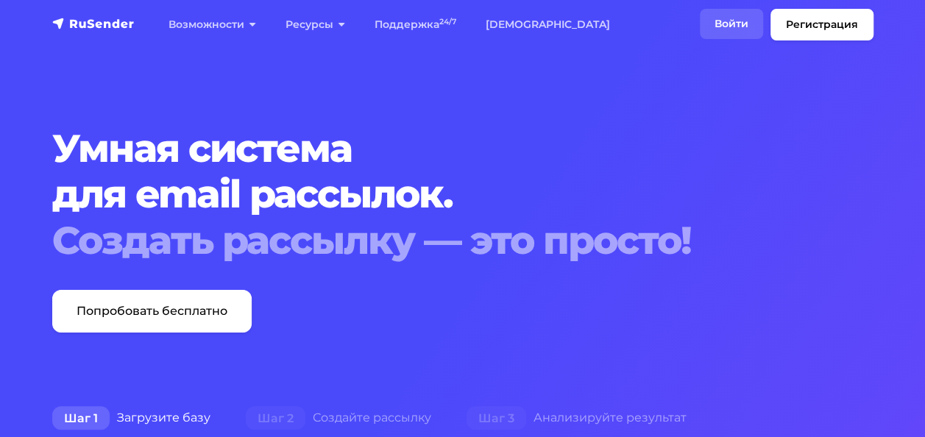
click at [723, 24] on link "Войти" at bounding box center [731, 24] width 63 height 30
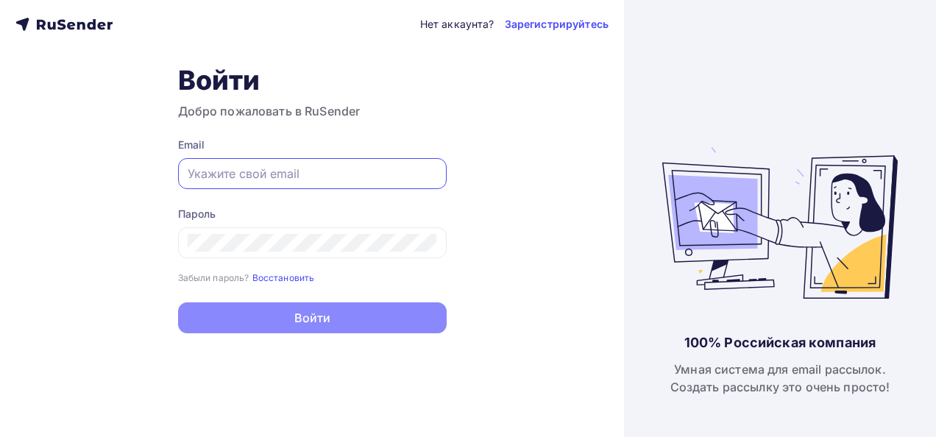
click at [259, 167] on input "text" at bounding box center [312, 174] width 249 height 18
type input "[PERSON_NAME][EMAIL_ADDRESS][DOMAIN_NAME]"
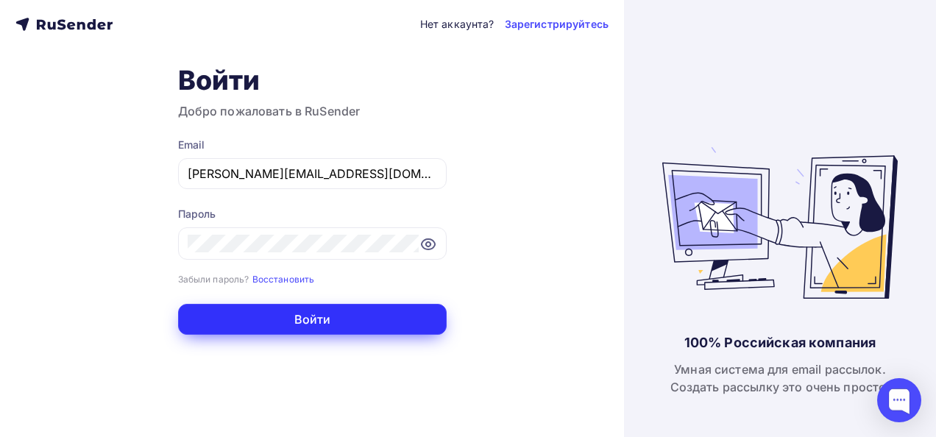
click at [283, 318] on button "Войти" at bounding box center [312, 319] width 269 height 31
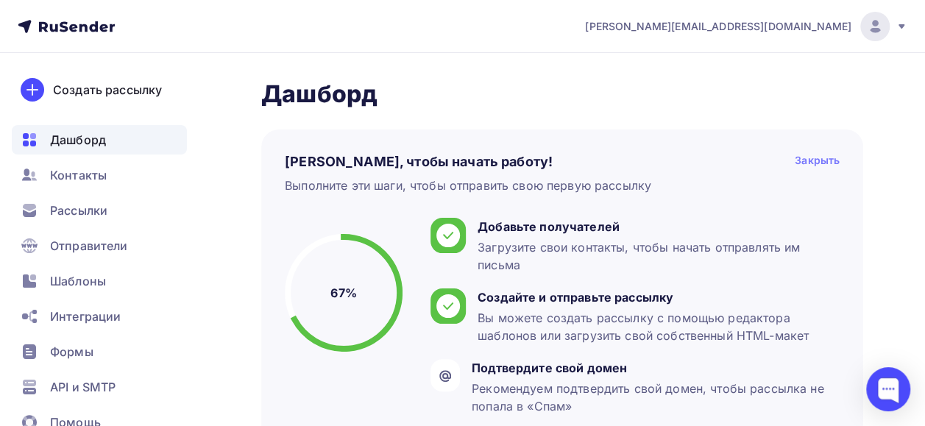
click at [829, 156] on div "Закрыть" at bounding box center [817, 162] width 45 height 18
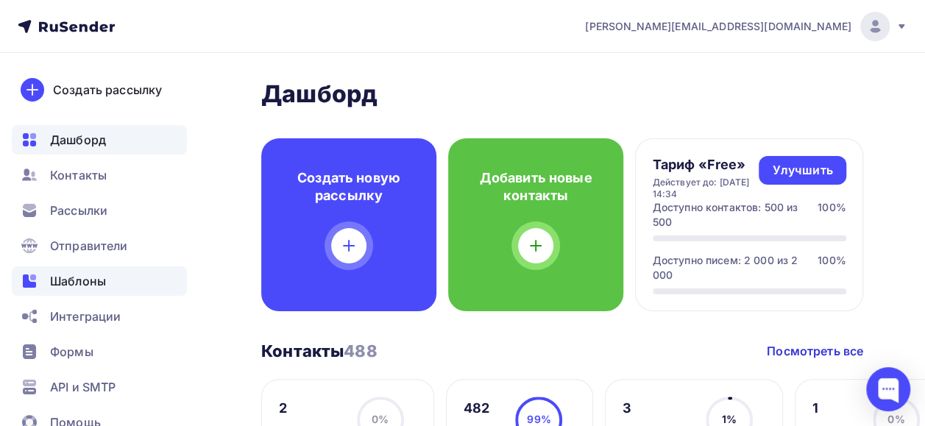
click at [86, 282] on span "Шаблоны" at bounding box center [78, 281] width 56 height 18
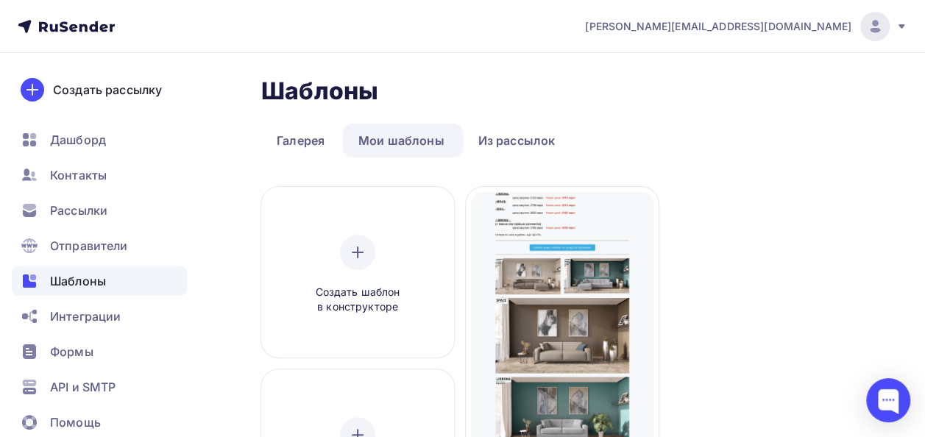
click at [815, 25] on span "[PERSON_NAME][EMAIL_ADDRESS][DOMAIN_NAME]" at bounding box center [718, 26] width 266 height 15
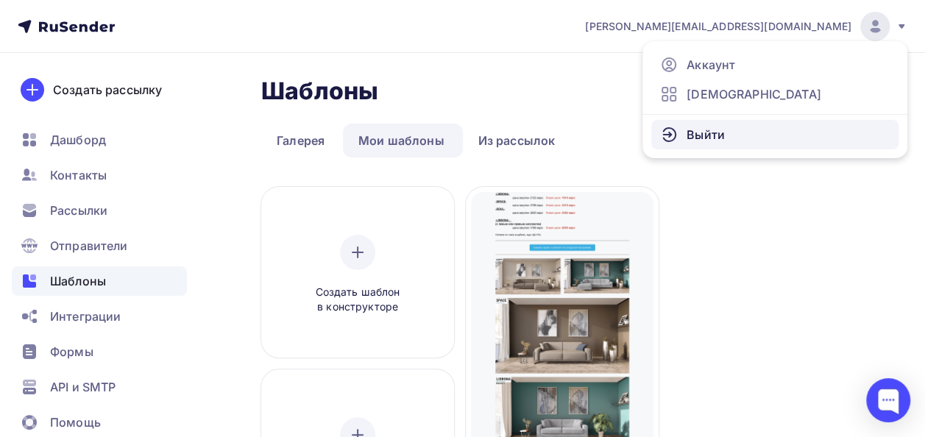
click at [724, 125] on link "Выйти" at bounding box center [774, 134] width 247 height 29
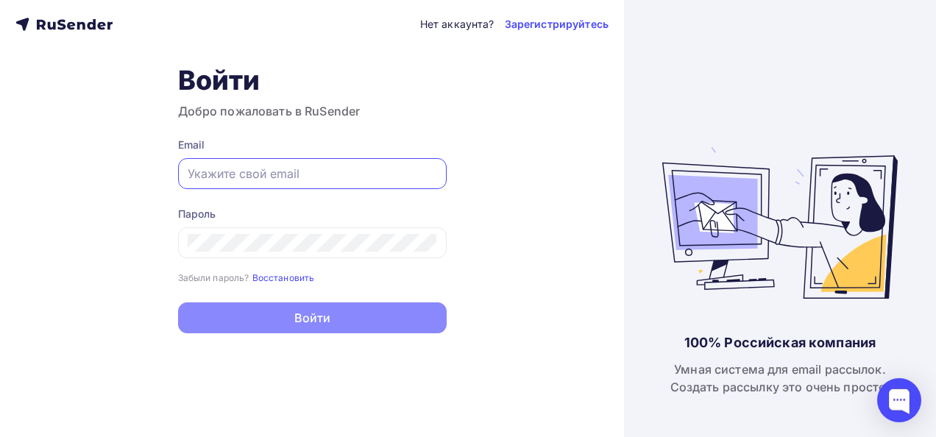
click at [243, 170] on input "text" at bounding box center [312, 174] width 249 height 18
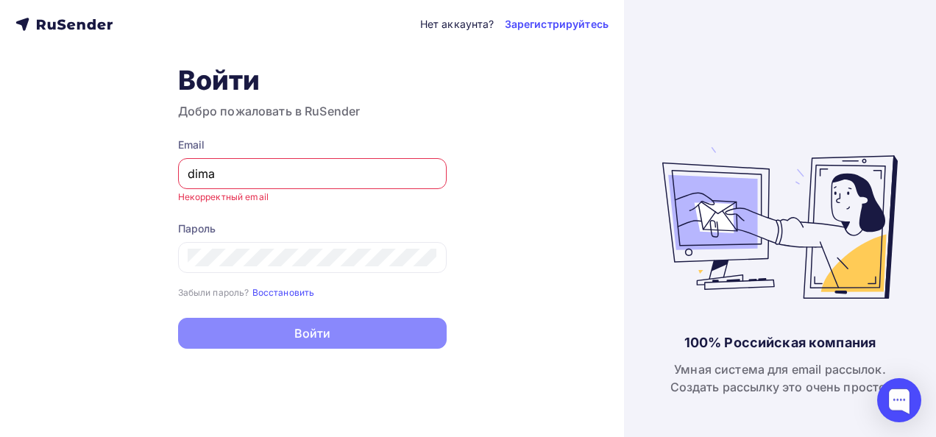
type input "[EMAIL_ADDRESS][DOMAIN_NAME]"
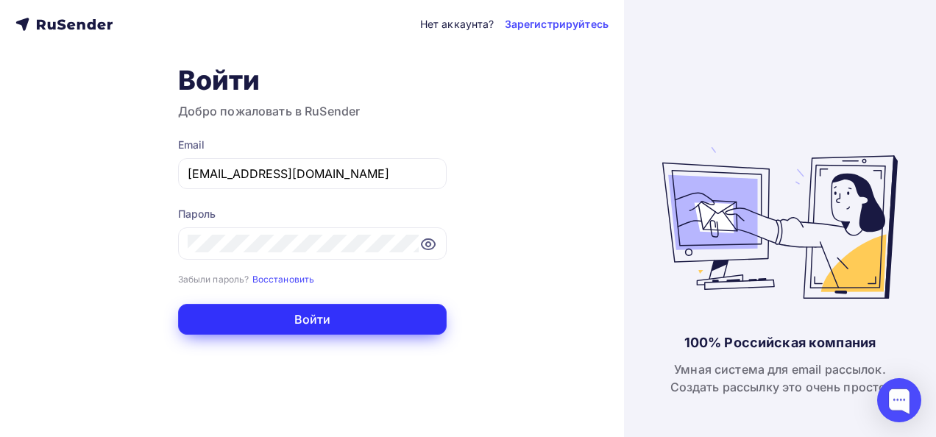
click at [333, 313] on button "Войти" at bounding box center [312, 319] width 269 height 31
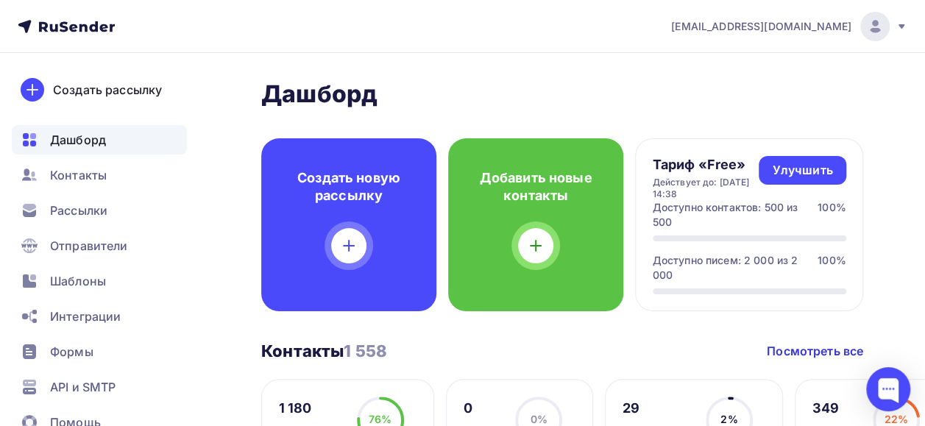
scroll to position [29, 0]
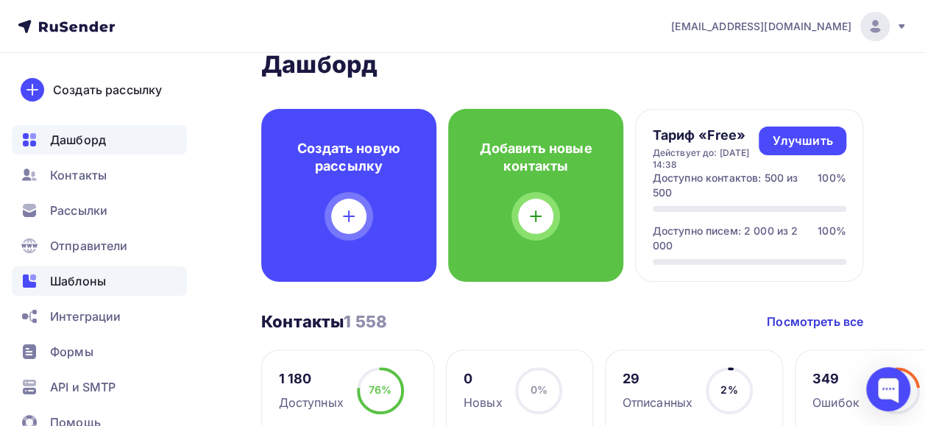
click at [65, 286] on span "Шаблоны" at bounding box center [78, 281] width 56 height 18
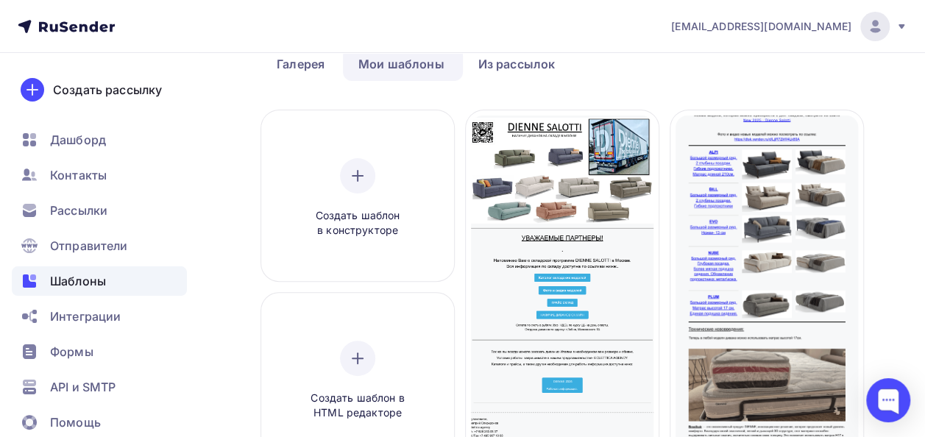
scroll to position [63, 0]
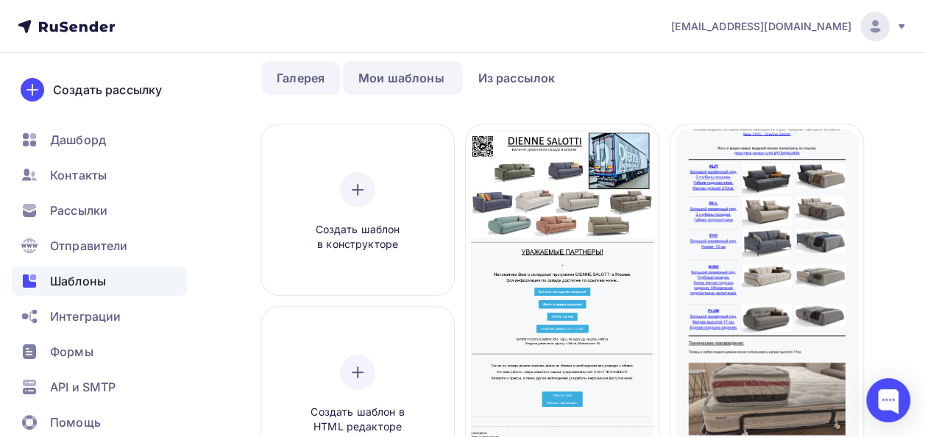
click at [293, 74] on link "Галерея" at bounding box center [300, 78] width 79 height 34
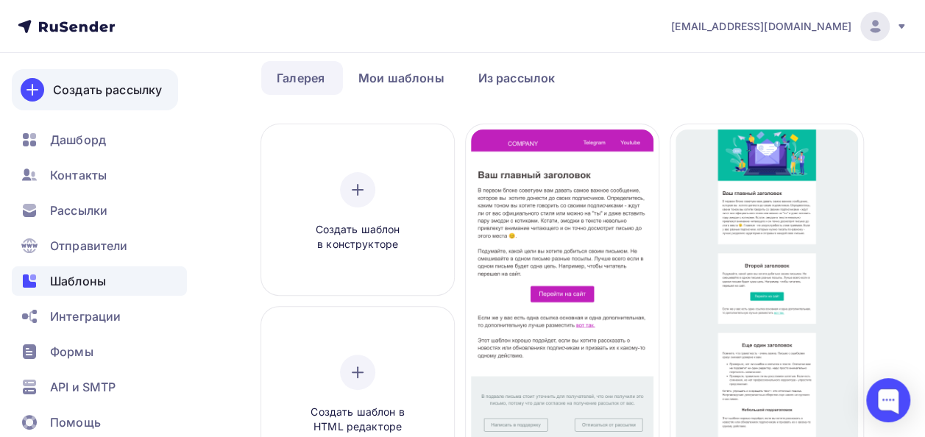
click at [99, 77] on link "Создать рассылку" at bounding box center [95, 89] width 166 height 41
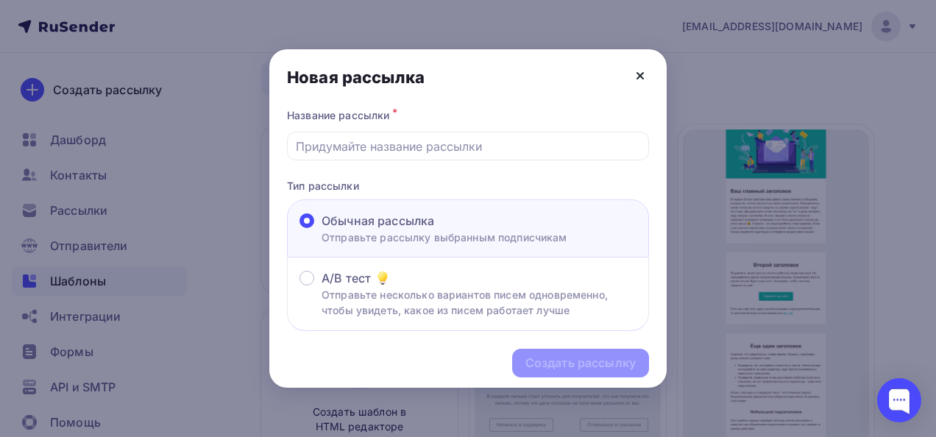
click at [634, 74] on icon at bounding box center [640, 76] width 18 height 18
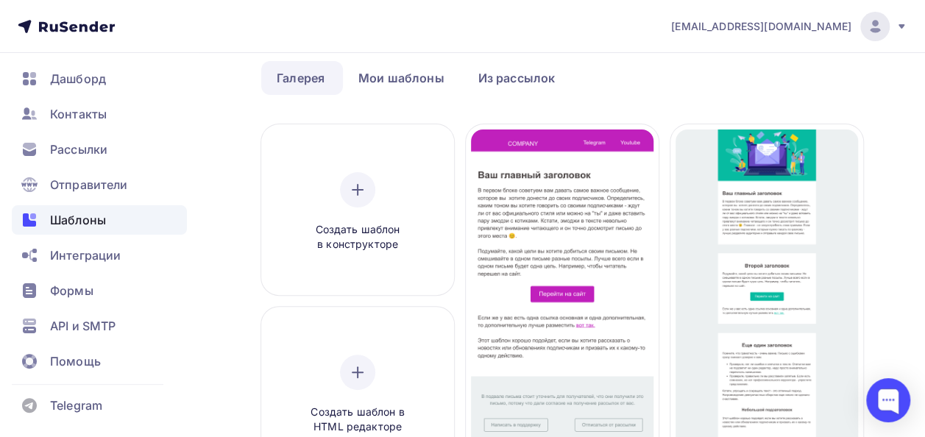
scroll to position [0, 0]
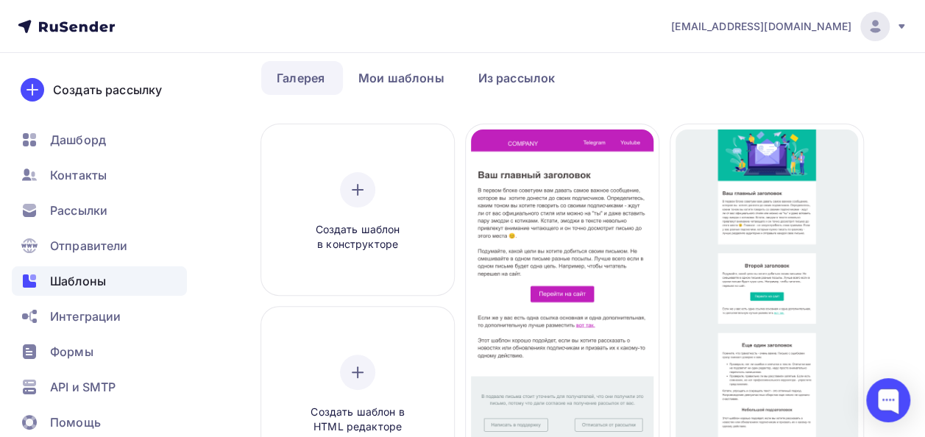
click at [795, 15] on div "[EMAIL_ADDRESS][DOMAIN_NAME]" at bounding box center [789, 26] width 236 height 29
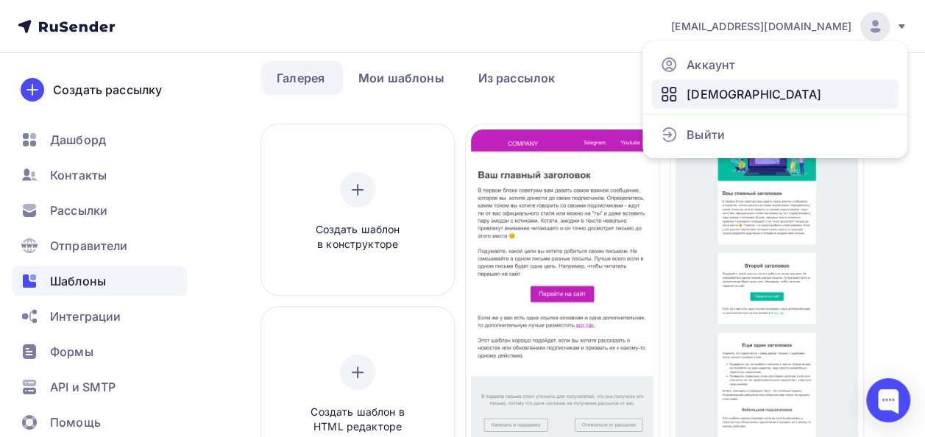
click at [716, 88] on span "[DEMOGRAPHIC_DATA]" at bounding box center [754, 94] width 135 height 18
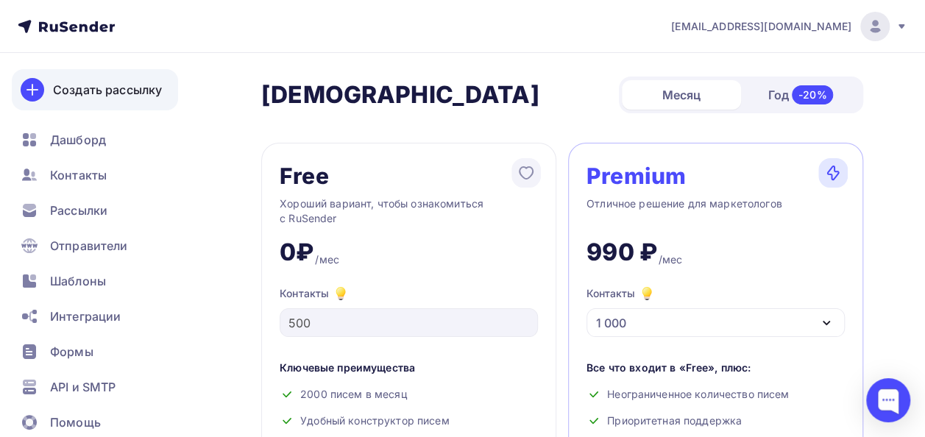
click at [130, 85] on div "Создать рассылку" at bounding box center [107, 90] width 109 height 18
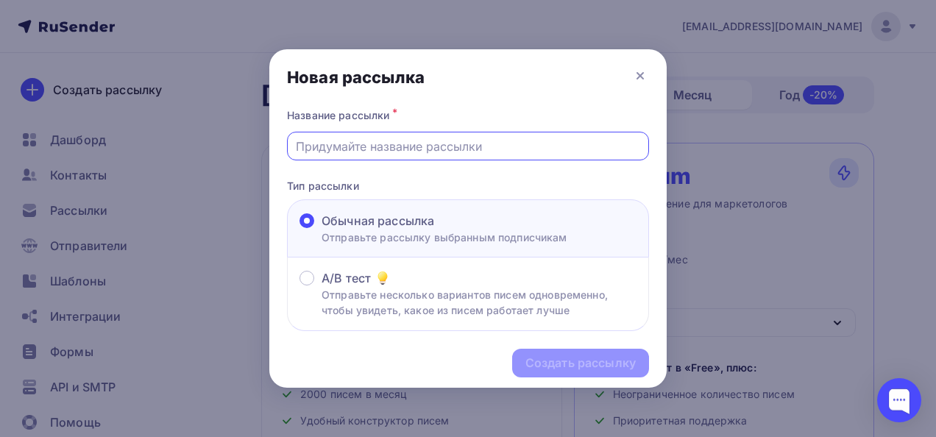
click at [394, 147] on input "text" at bounding box center [468, 147] width 345 height 18
type input "[PERSON_NAME]- распродажа складских остатков диванов."
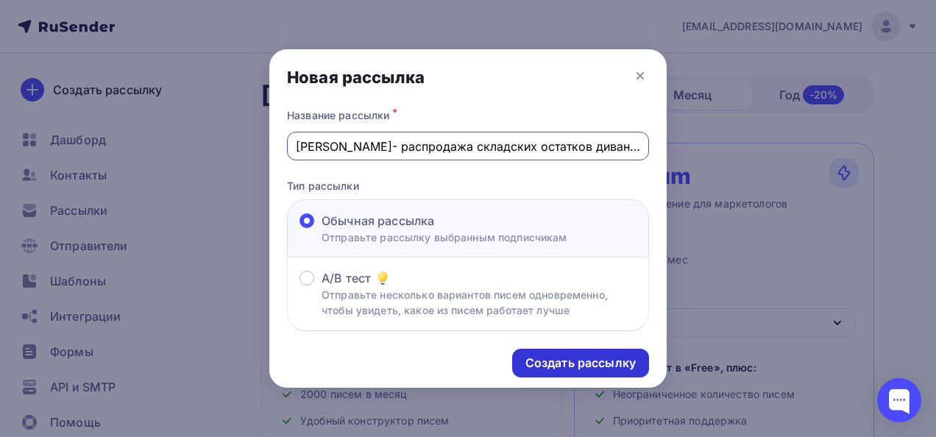
click at [596, 371] on div "Создать рассылку" at bounding box center [580, 363] width 110 height 17
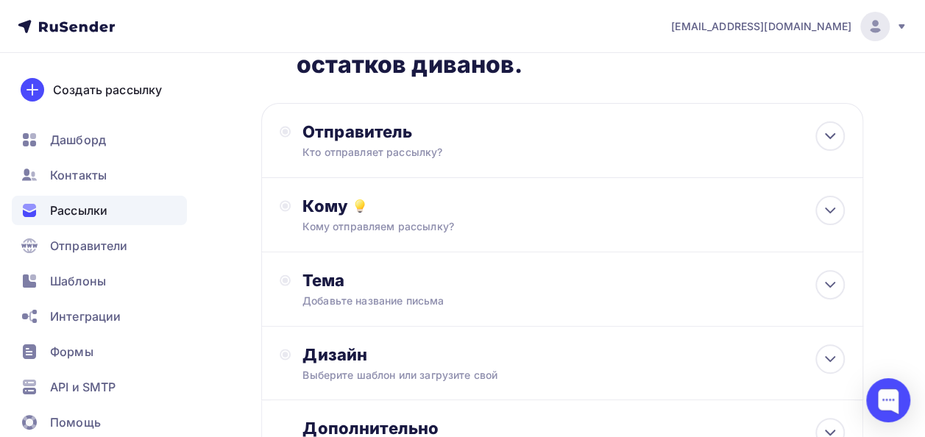
scroll to position [90, 0]
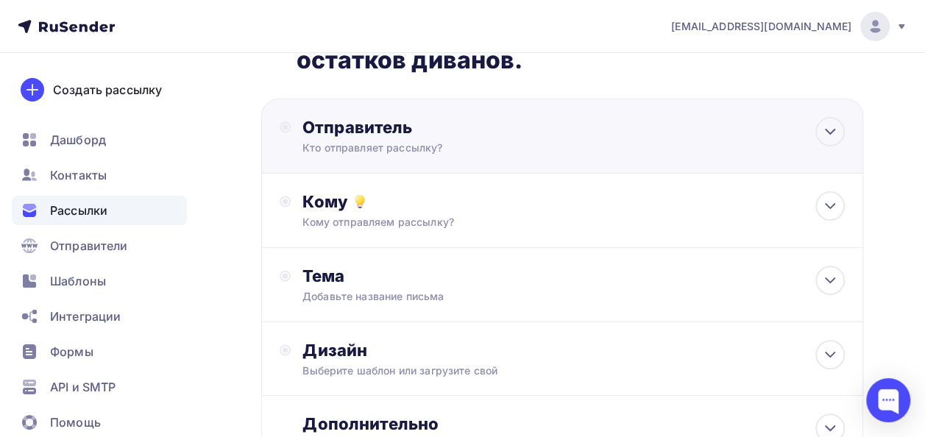
click at [331, 144] on div "Кто отправляет рассылку?" at bounding box center [445, 148] width 287 height 15
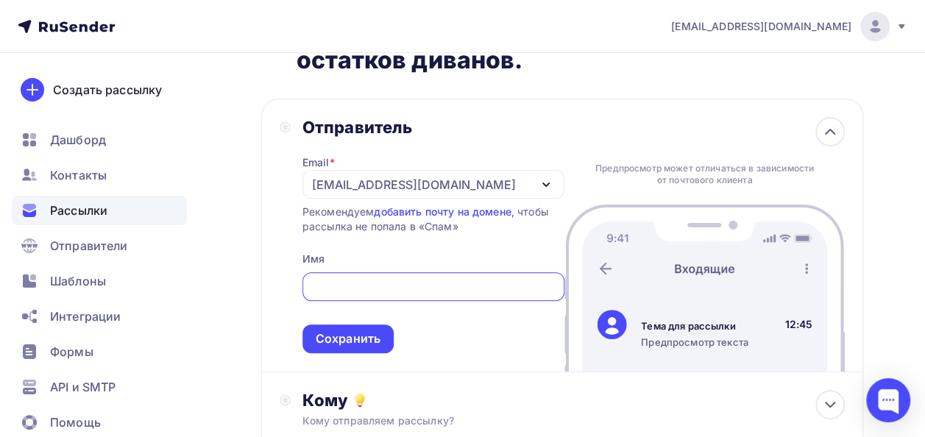
scroll to position [0, 0]
click at [347, 287] on input "text" at bounding box center [433, 287] width 245 height 18
type input "[EMAIL_ADDRESS][DOMAIN_NAME]"
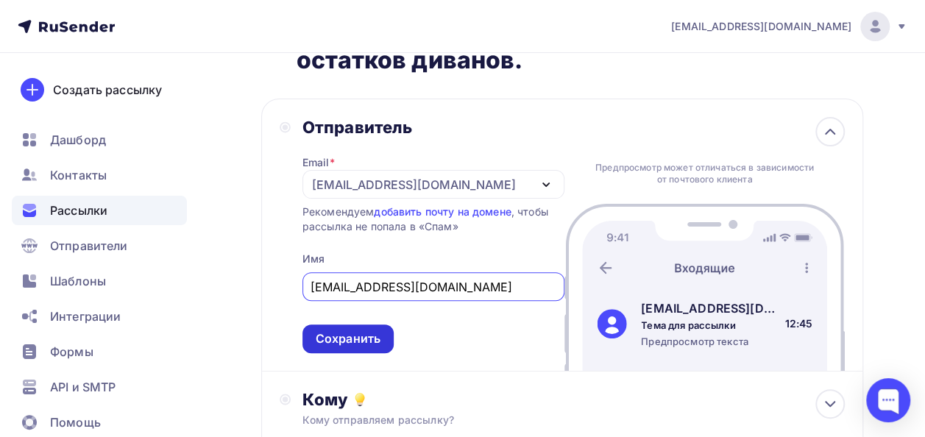
click at [365, 339] on div "Сохранить" at bounding box center [348, 338] width 65 height 17
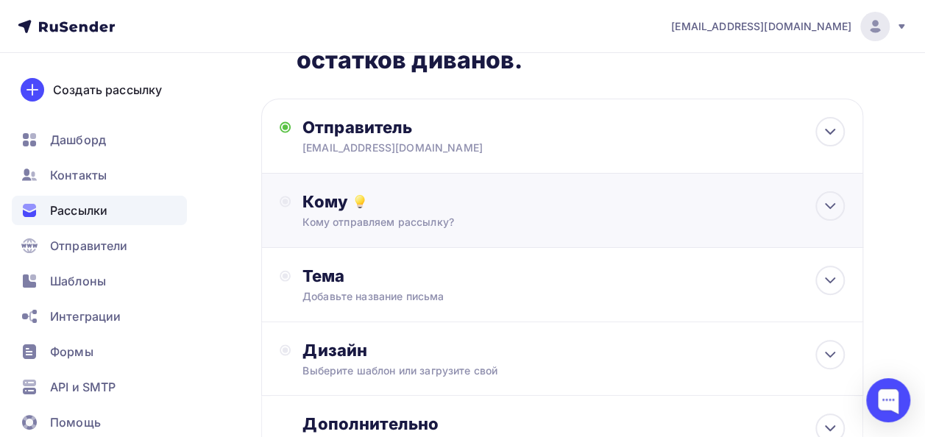
click at [428, 217] on div "Кому отправляем рассылку?" at bounding box center [546, 222] width 488 height 15
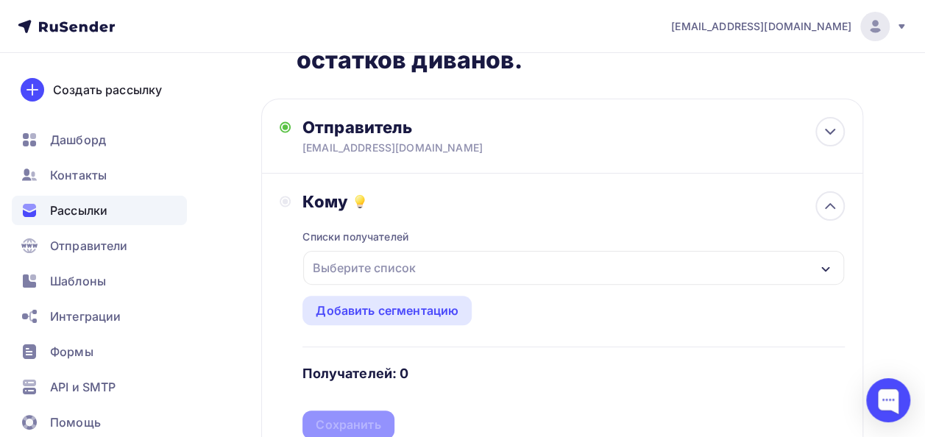
click at [779, 273] on div "Выберите список" at bounding box center [573, 268] width 541 height 34
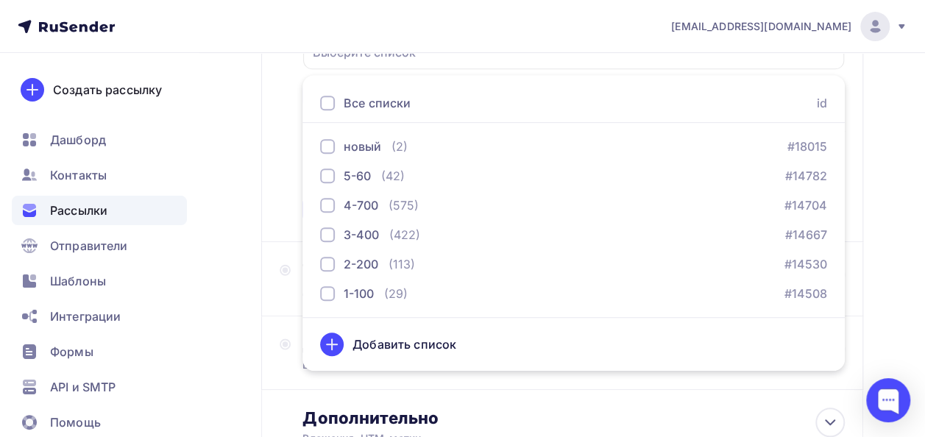
scroll to position [309, 0]
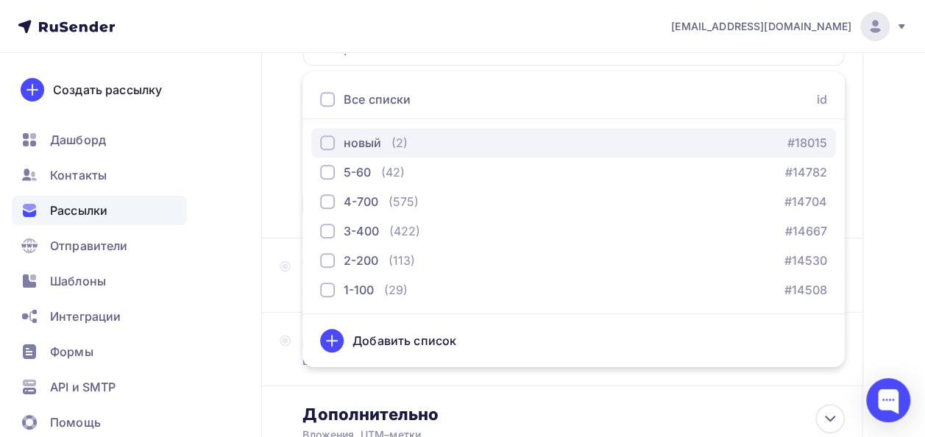
click at [330, 138] on div "button" at bounding box center [327, 142] width 15 height 15
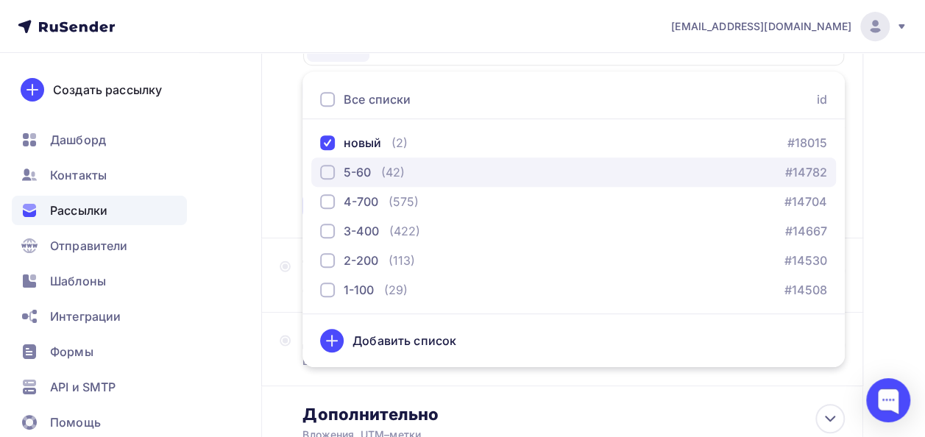
click at [323, 169] on div "button" at bounding box center [327, 172] width 15 height 15
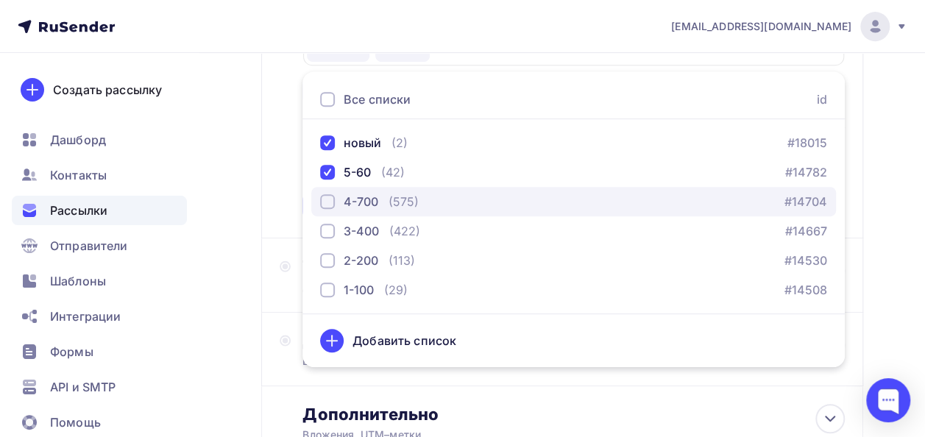
click at [330, 205] on div "button" at bounding box center [327, 201] width 15 height 15
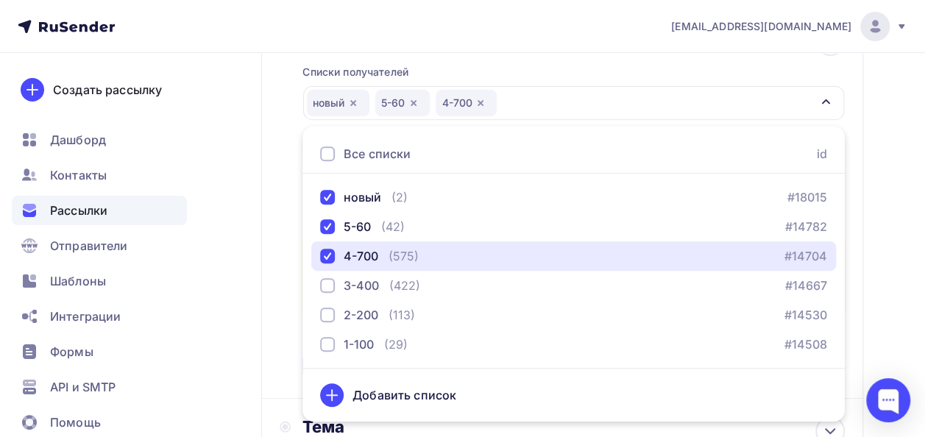
scroll to position [258, 0]
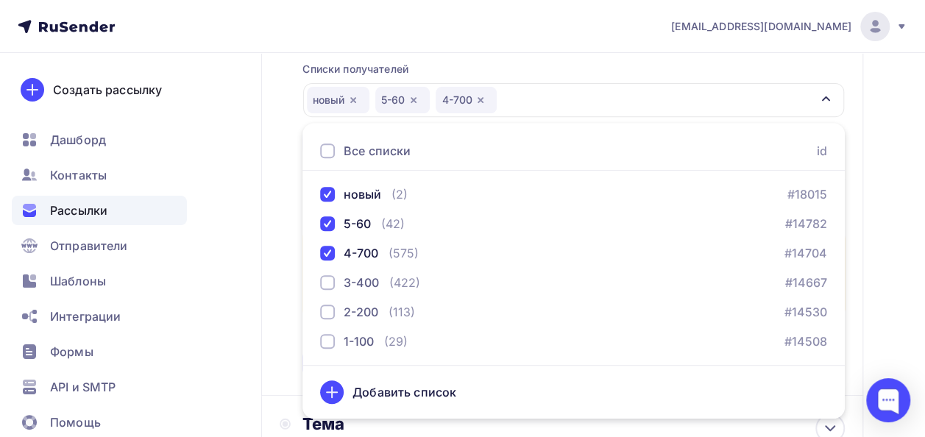
click at [886, 243] on div "Назад [PERSON_NAME]- распродажа складских остатков диванов. [PERSON_NAME]- расп…" at bounding box center [462, 254] width 925 height 918
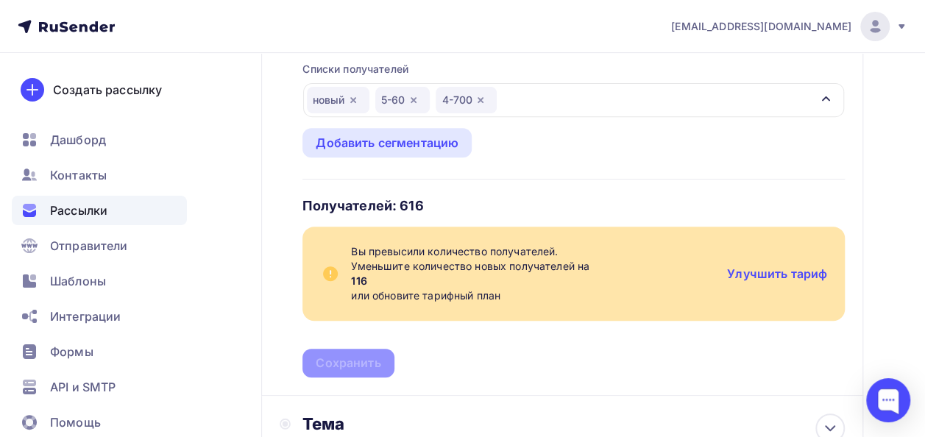
click at [483, 92] on div "4-700" at bounding box center [466, 100] width 61 height 26
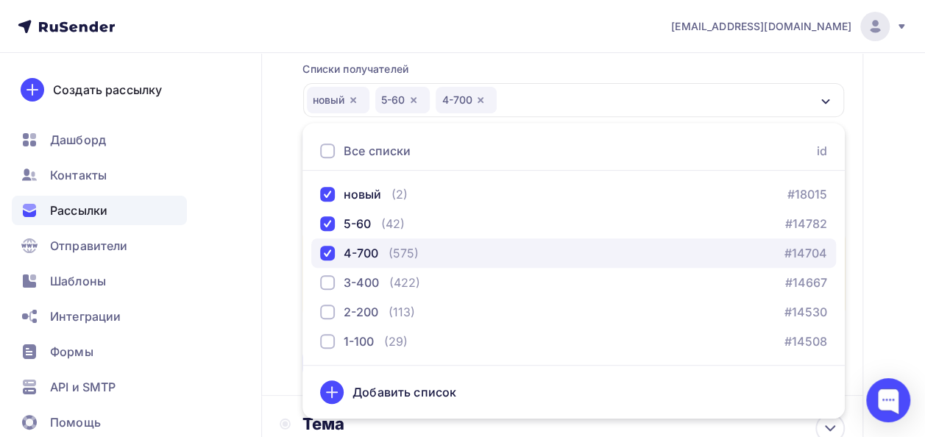
click at [334, 251] on div "button" at bounding box center [327, 253] width 15 height 15
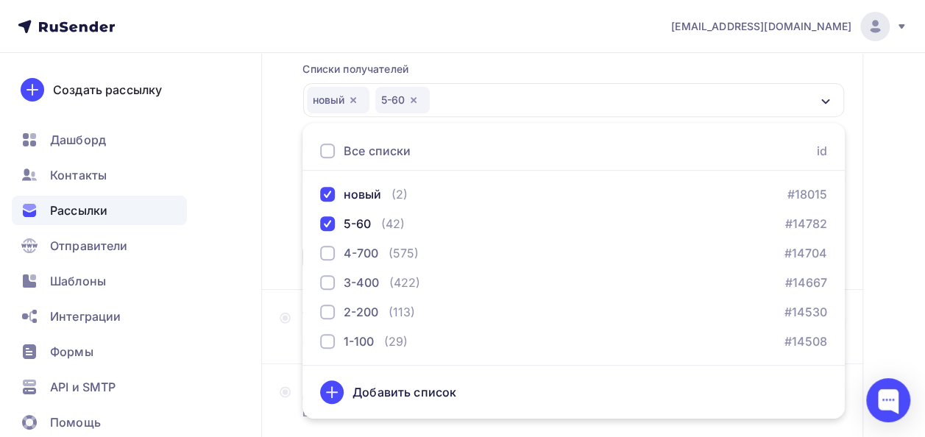
click at [910, 260] on div "Назад [PERSON_NAME]- распродажа складских остатков диванов. [PERSON_NAME]- расп…" at bounding box center [462, 201] width 925 height 812
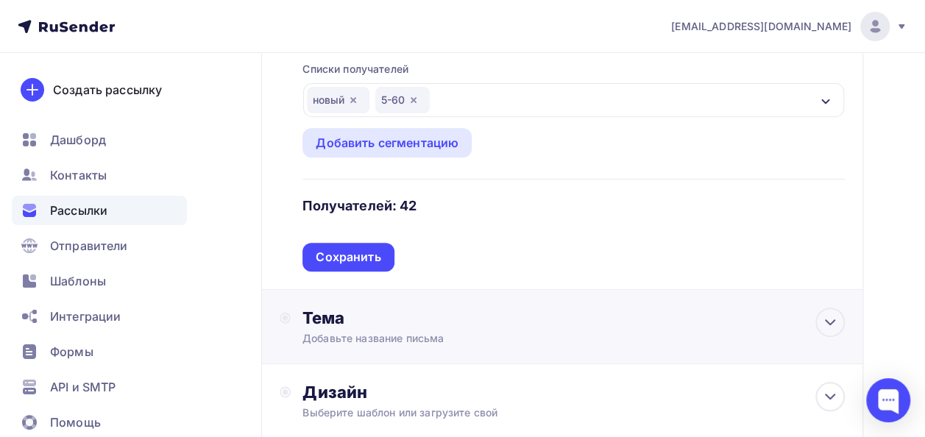
click at [321, 315] on div "Тема" at bounding box center [447, 318] width 291 height 21
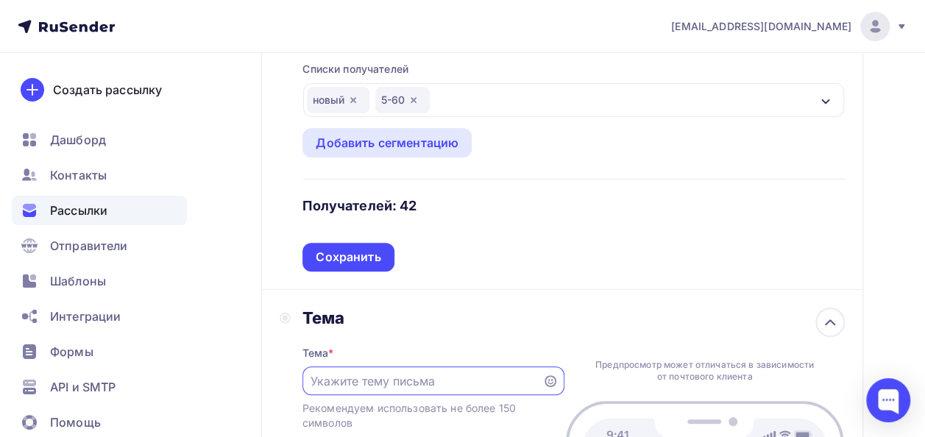
scroll to position [0, 0]
click at [346, 375] on input "text" at bounding box center [422, 381] width 223 height 18
type input "g"
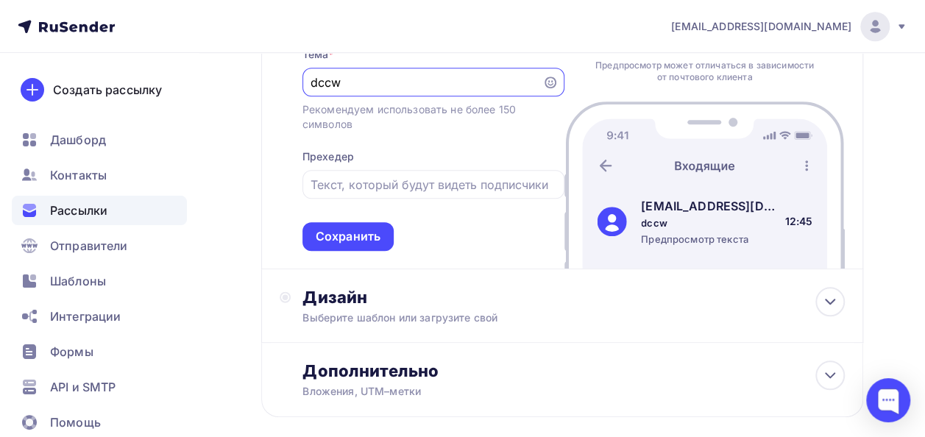
scroll to position [578, 0]
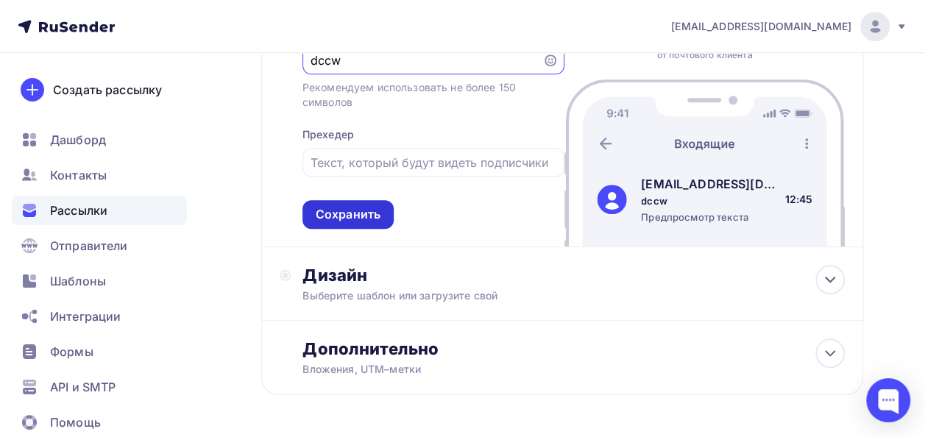
type input "dccw"
click at [334, 219] on div "Сохранить" at bounding box center [348, 214] width 65 height 17
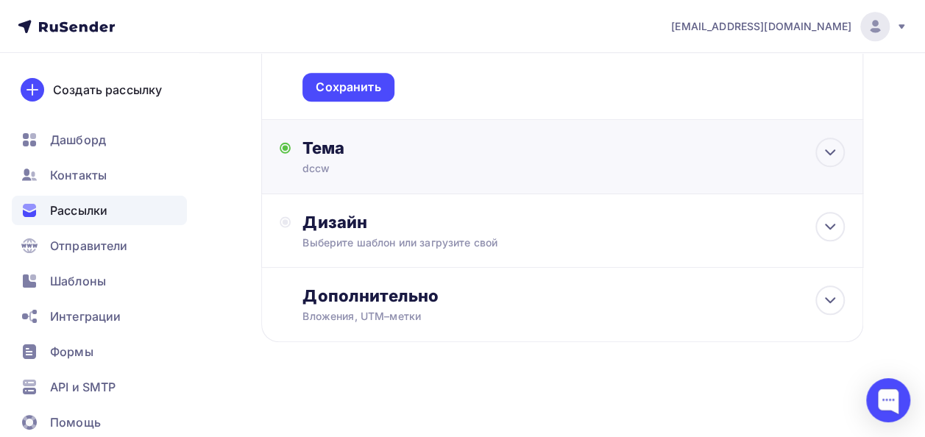
scroll to position [428, 0]
click at [368, 235] on div "Выберите шаблон или загрузите свой" at bounding box center [546, 242] width 488 height 15
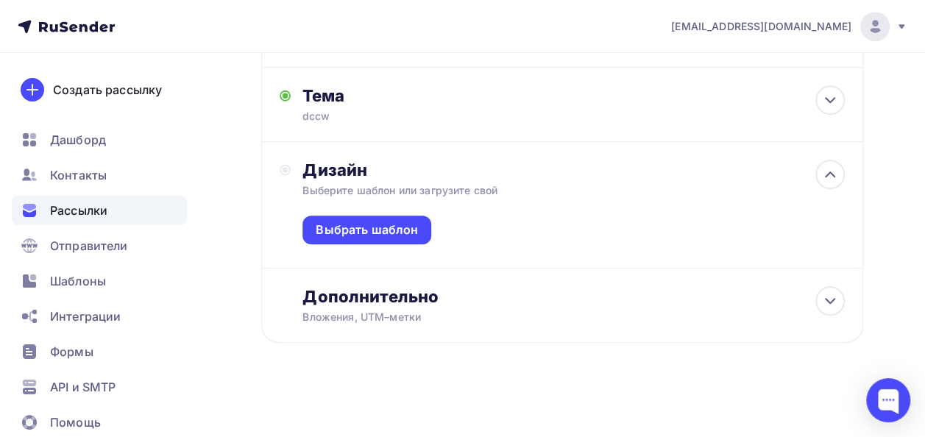
scroll to position [482, 0]
click at [355, 222] on div "Выбрать шаблон" at bounding box center [367, 229] width 102 height 17
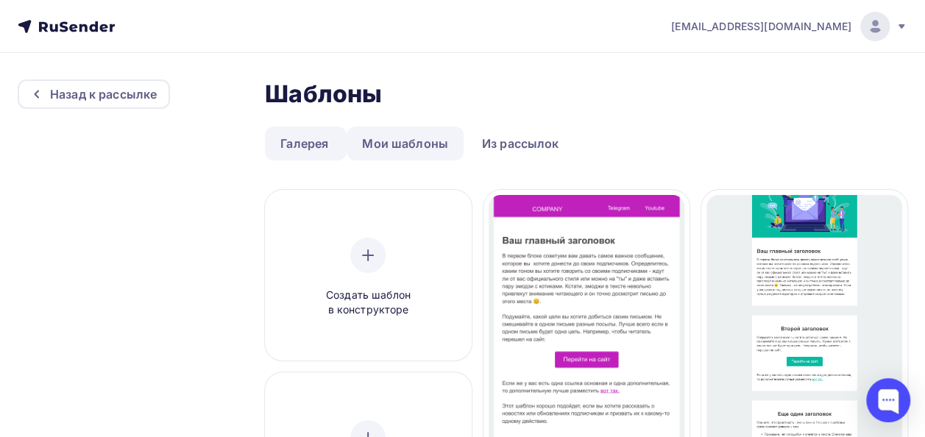
click at [418, 133] on link "Мои шаблоны" at bounding box center [405, 144] width 117 height 34
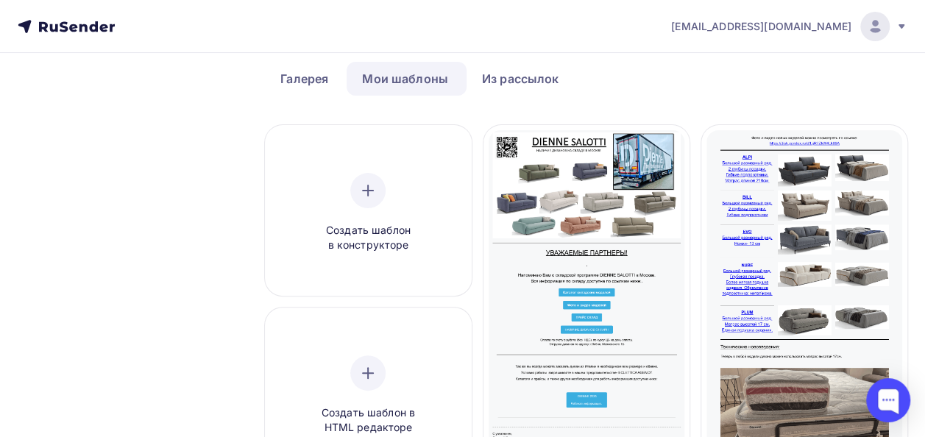
scroll to position [65, 0]
click at [374, 196] on icon at bounding box center [368, 191] width 18 height 18
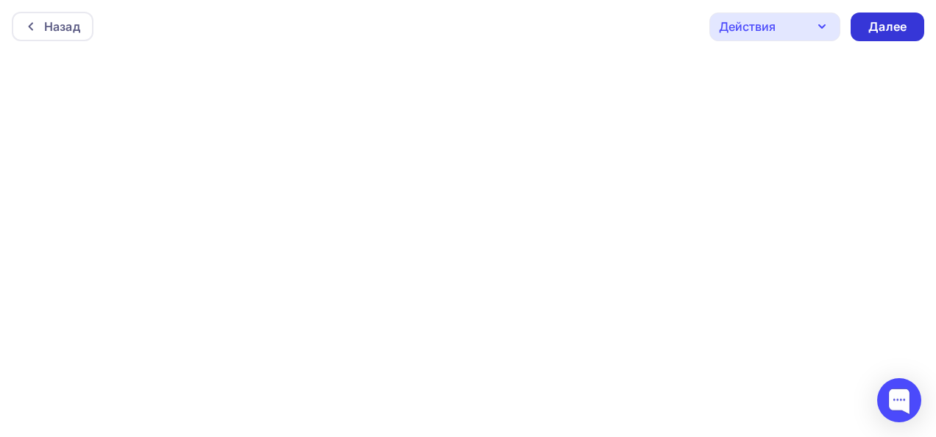
click at [885, 29] on div "Далее" at bounding box center [887, 26] width 38 height 17
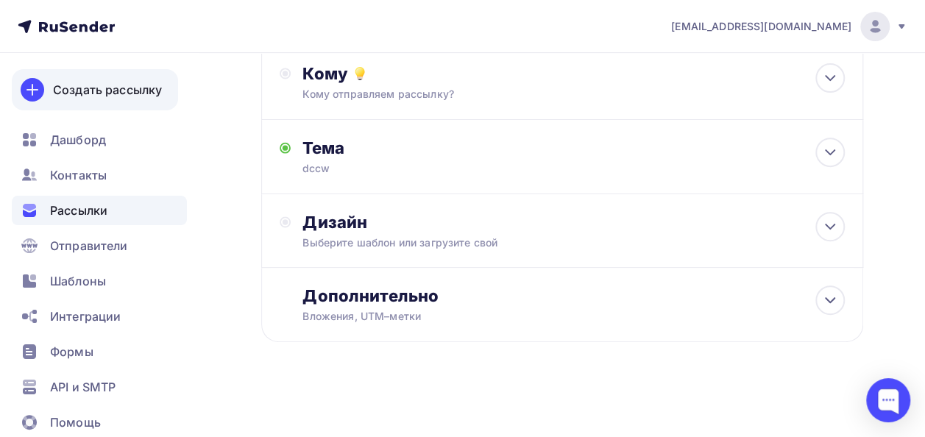
click at [81, 89] on div "Создать рассылку" at bounding box center [107, 90] width 109 height 18
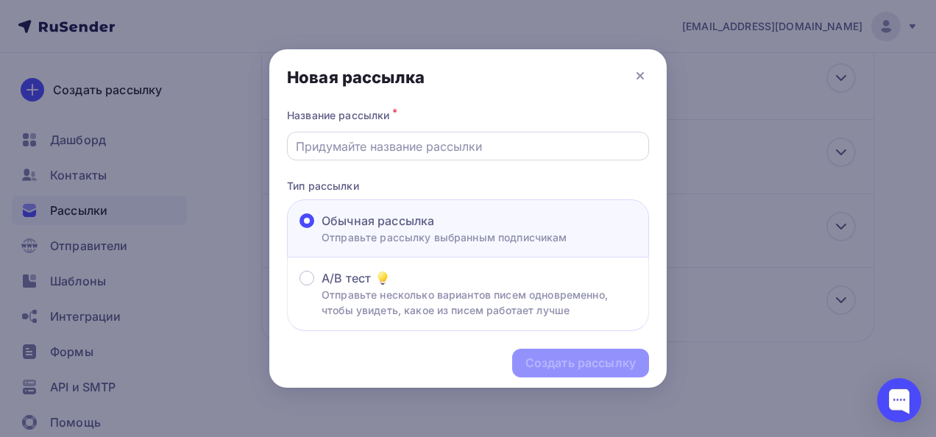
click at [372, 149] on input "text" at bounding box center [468, 147] width 345 height 18
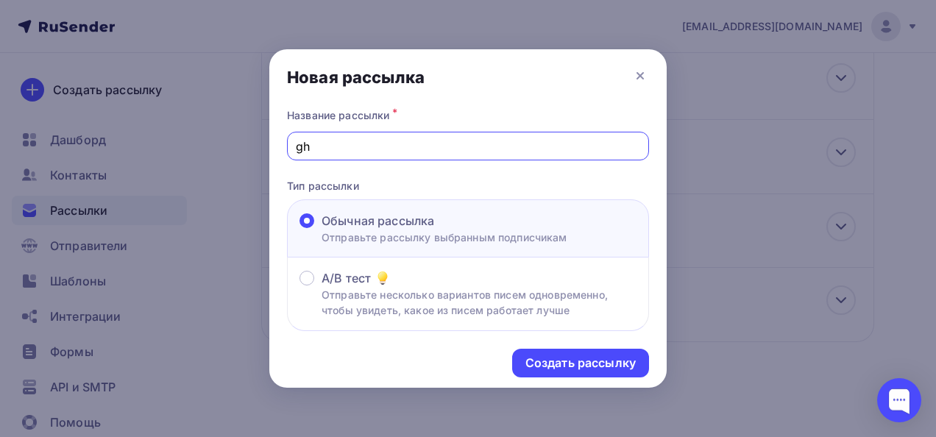
type input "g"
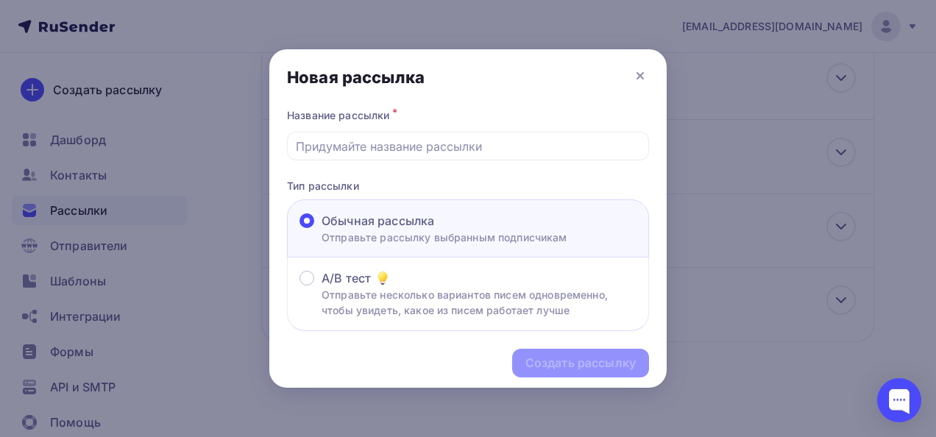
click at [442, 181] on p "Тип рассылки" at bounding box center [468, 185] width 362 height 15
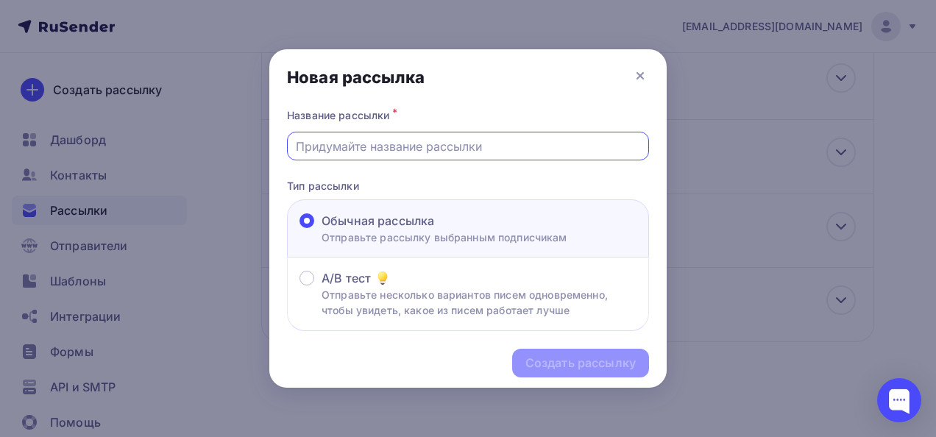
click at [390, 154] on input "text" at bounding box center [468, 147] width 345 height 18
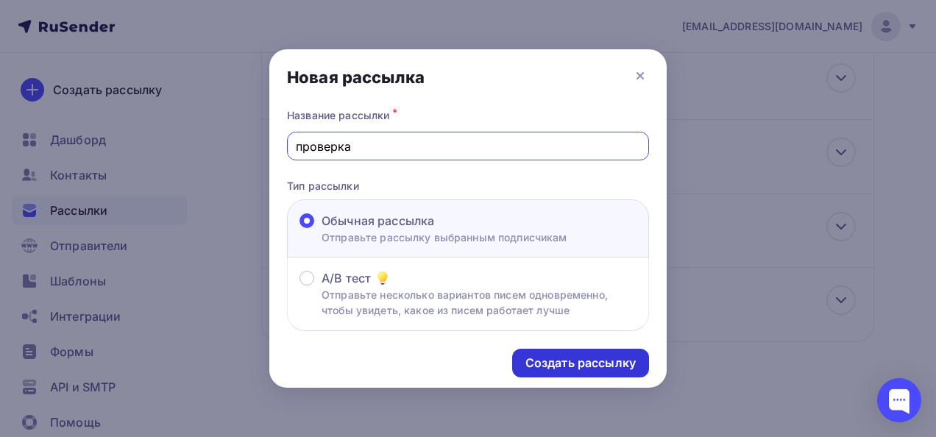
type input "проверка"
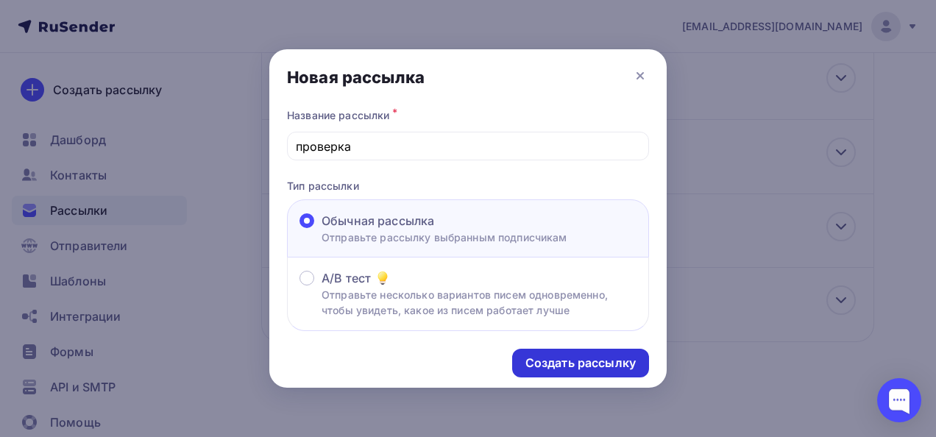
click at [578, 358] on div "Создать рассылку" at bounding box center [580, 363] width 110 height 17
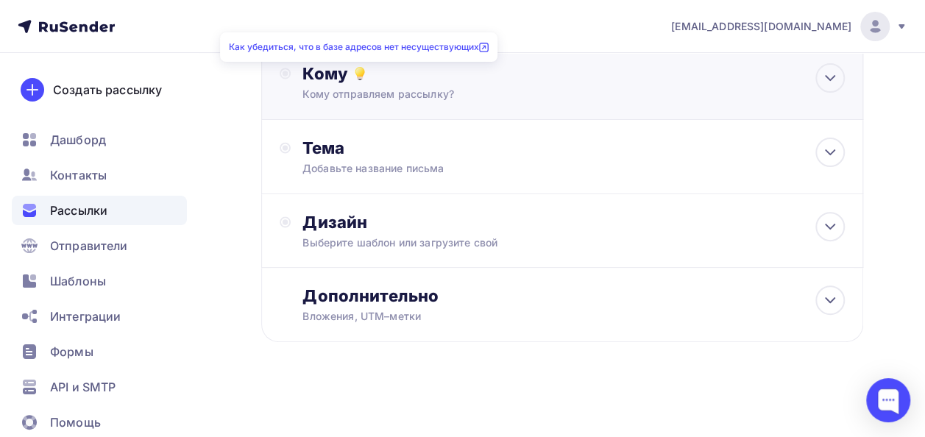
click at [363, 75] on icon at bounding box center [360, 74] width 18 height 18
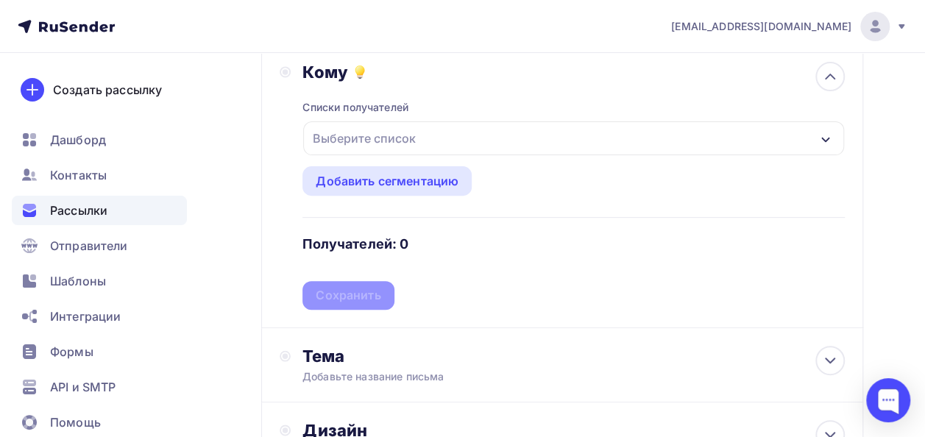
click at [433, 143] on div "Выберите список" at bounding box center [573, 138] width 541 height 34
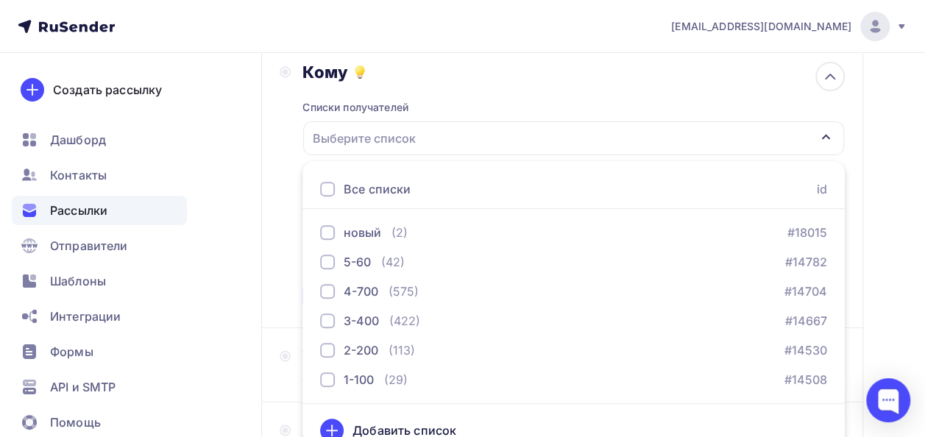
scroll to position [186, 0]
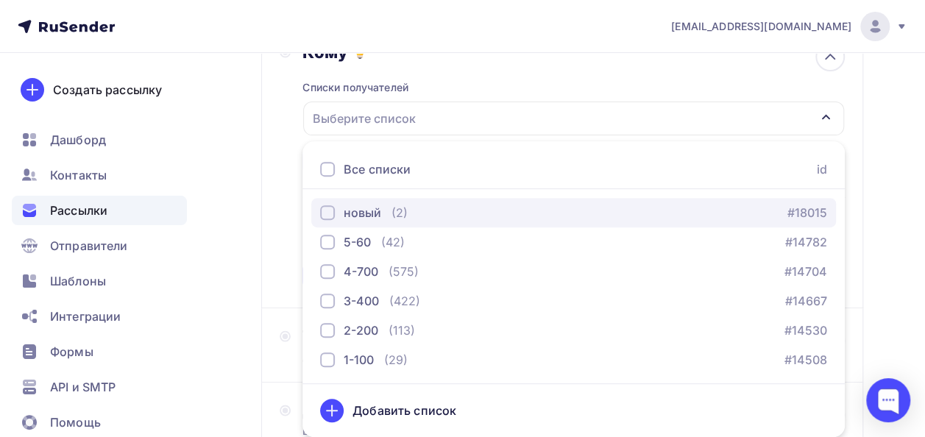
click at [332, 214] on div "button" at bounding box center [327, 212] width 15 height 15
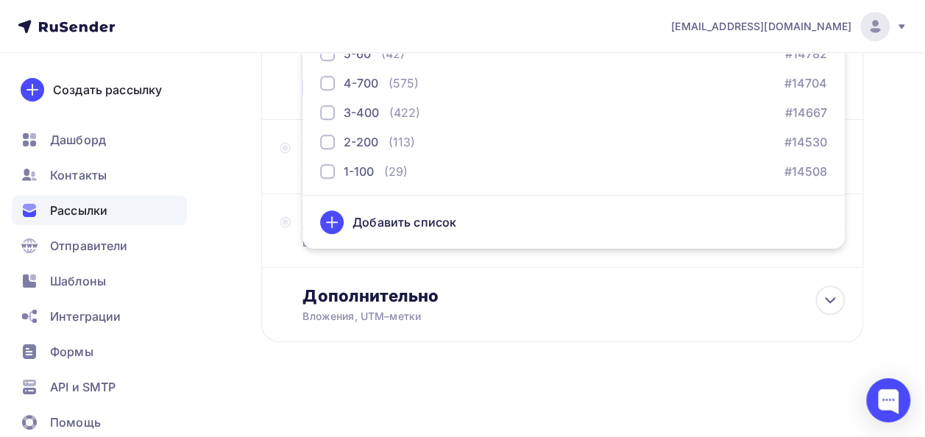
scroll to position [375, 0]
click at [218, 311] on div "Назад проверка проверка Закончить позже Далее Отправитель Кто отправляет рассыл…" at bounding box center [462, 57] width 925 height 759
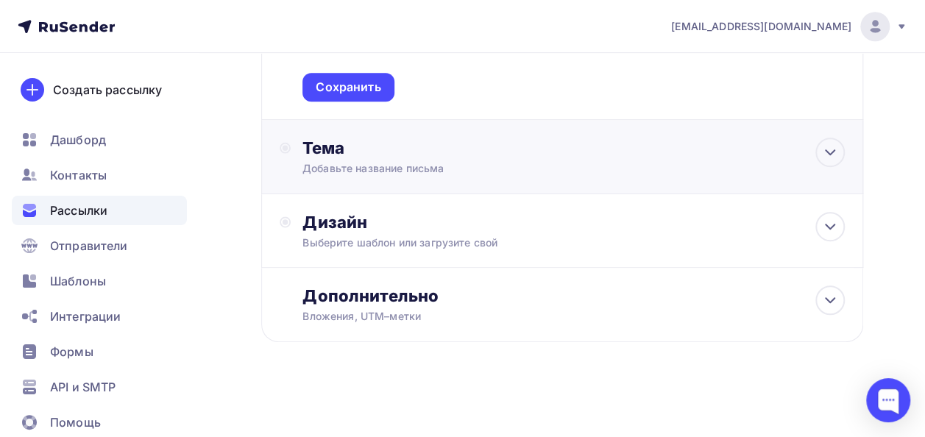
click at [412, 143] on div "Тема" at bounding box center [447, 148] width 291 height 21
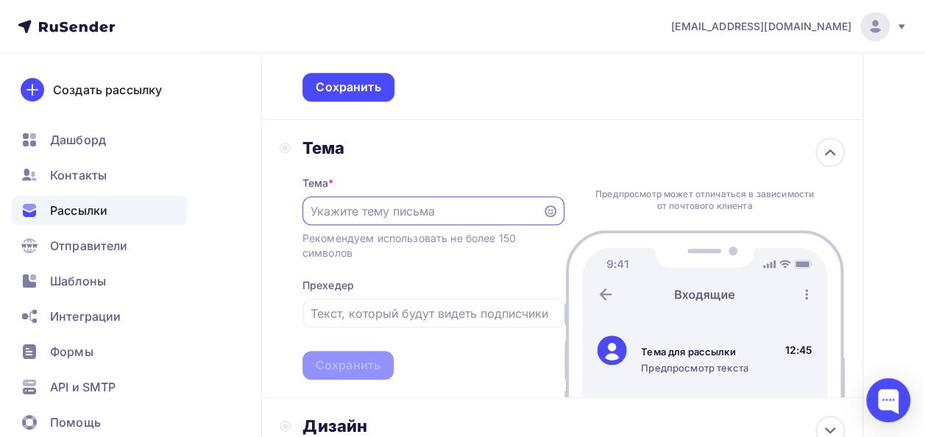
scroll to position [0, 0]
click at [361, 212] on input "text" at bounding box center [422, 211] width 223 height 18
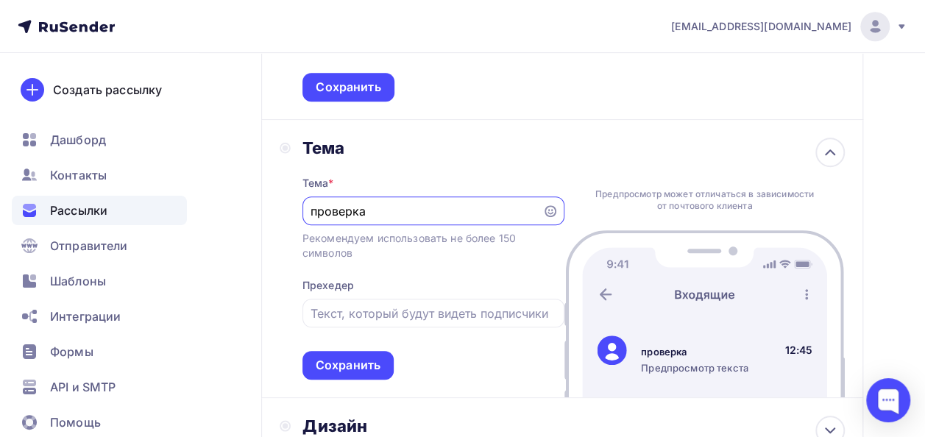
type input "проверка"
click at [241, 282] on div "Назад проверка проверка Закончить позже Далее Отправитель Кто отправляет рассыл…" at bounding box center [462, 159] width 925 height 963
click at [397, 318] on input "text" at bounding box center [433, 314] width 245 height 18
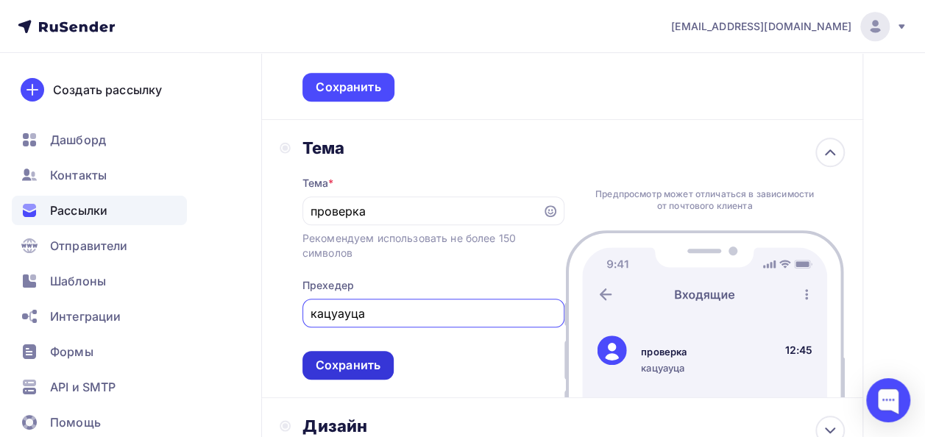
type input "кацуауца"
click at [351, 367] on div "Сохранить" at bounding box center [348, 365] width 65 height 17
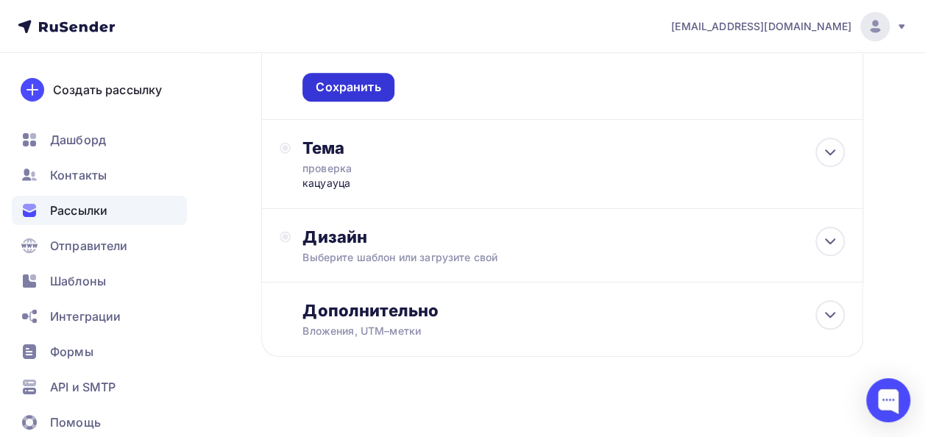
click at [369, 86] on div "Сохранить" at bounding box center [348, 87] width 65 height 17
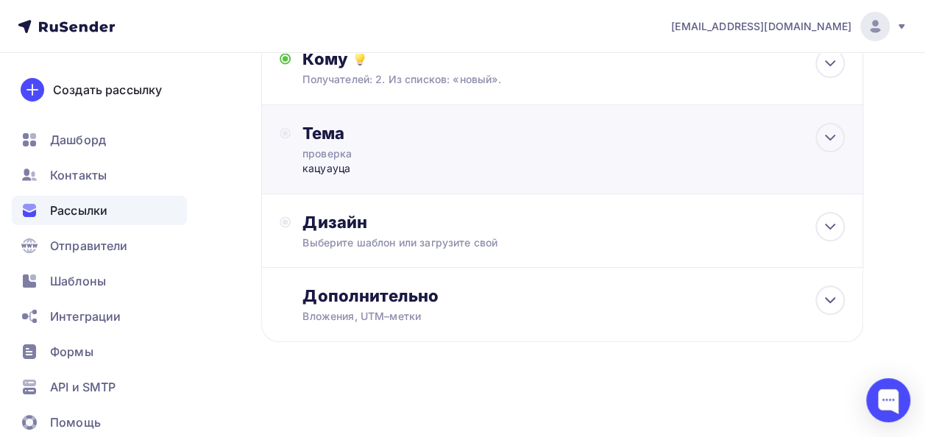
scroll to position [181, 0]
click at [511, 237] on div "Выберите шаблон или загрузите свой" at bounding box center [546, 242] width 488 height 15
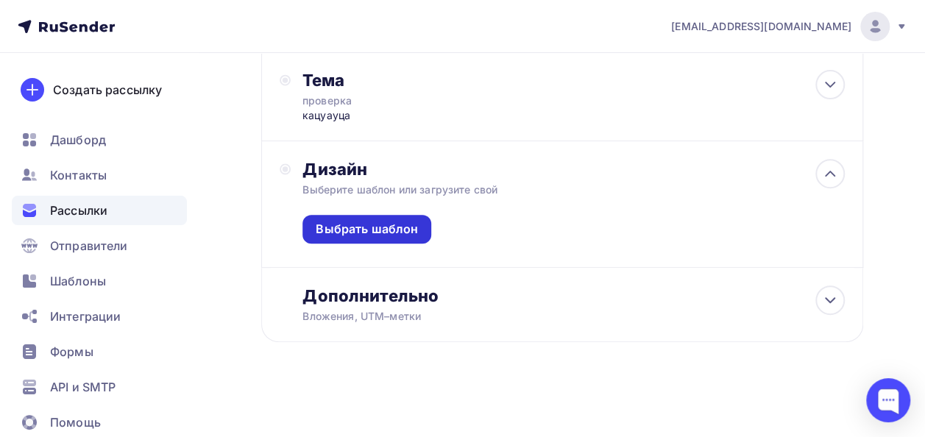
scroll to position [234, 0]
click at [389, 224] on div "Выбрать шаблон" at bounding box center [367, 229] width 102 height 17
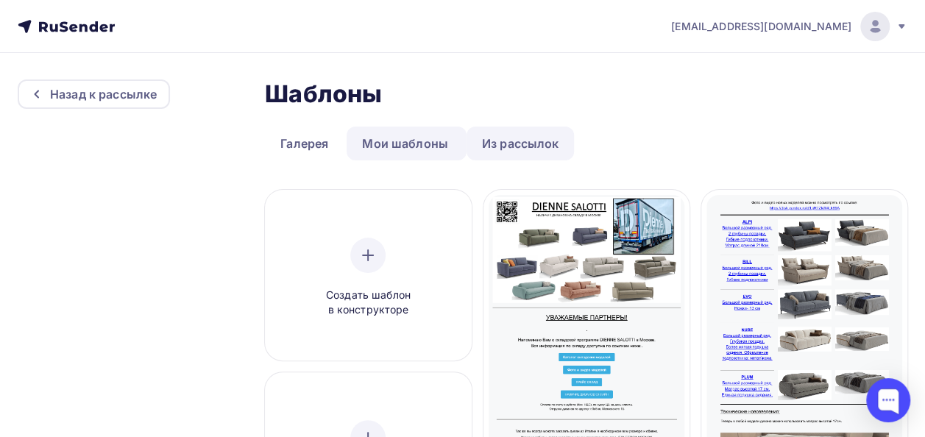
click at [496, 146] on link "Из рассылок" at bounding box center [521, 144] width 108 height 34
click at [308, 143] on link "Галерея" at bounding box center [304, 144] width 79 height 34
click at [353, 240] on div "Создать шаблон в конструкторе" at bounding box center [368, 278] width 140 height 80
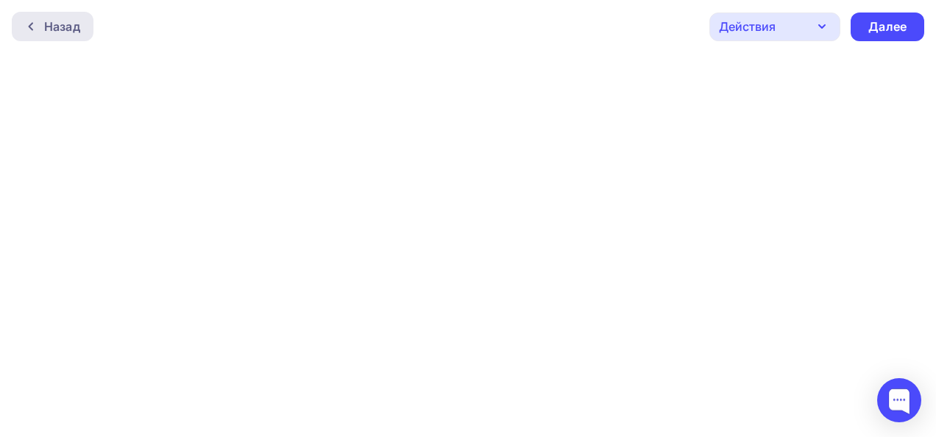
click at [62, 25] on div "Назад" at bounding box center [62, 27] width 36 height 18
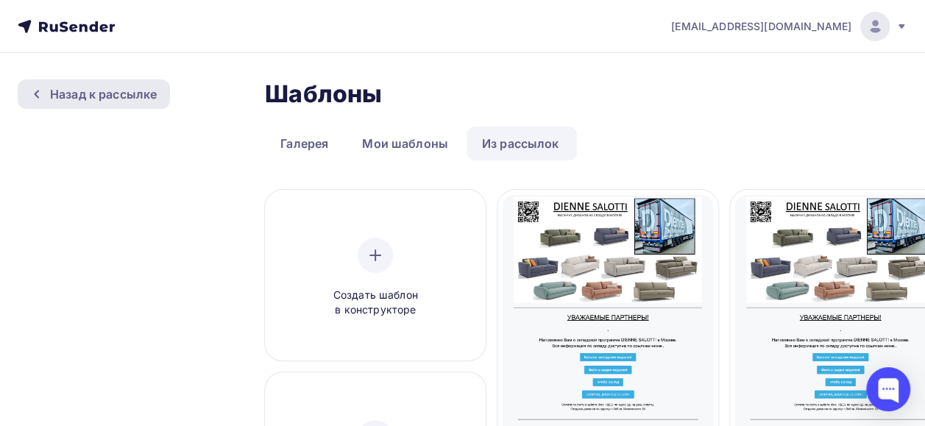
click at [105, 96] on div "Назад к рассылке" at bounding box center [103, 94] width 107 height 18
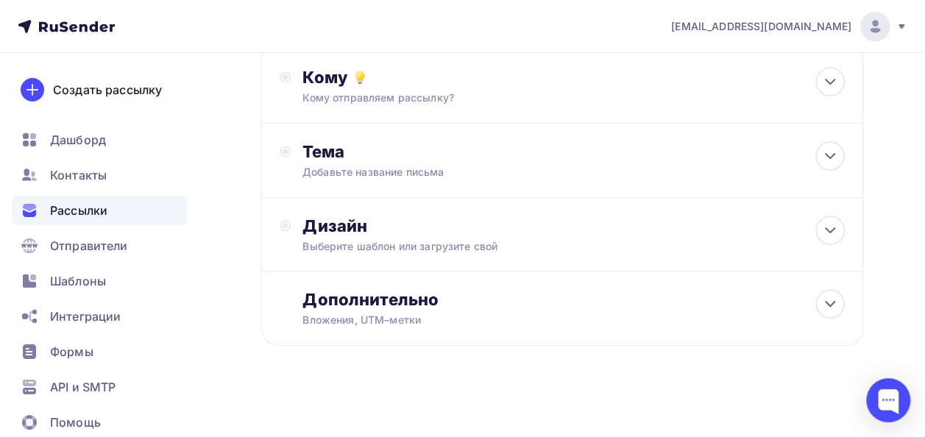
scroll to position [61, 0]
